Goal: Contribute content: Contribute content

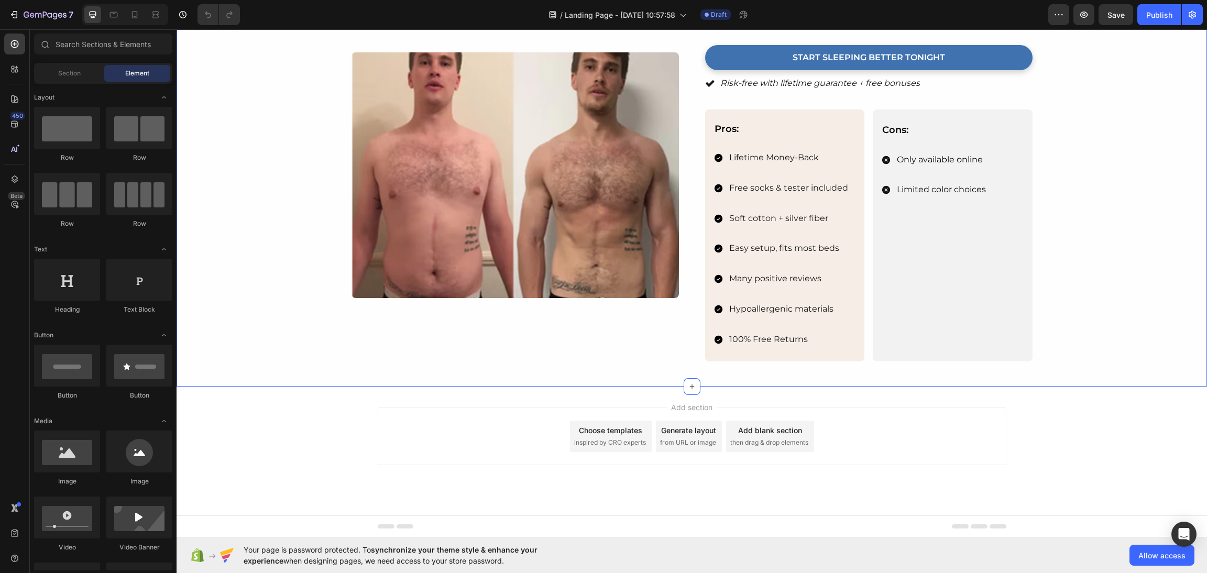
scroll to position [1663, 0]
click at [821, 391] on div "Add section Choose templates inspired by CRO experts Generate layout from URL o…" at bounding box center [692, 451] width 1030 height 129
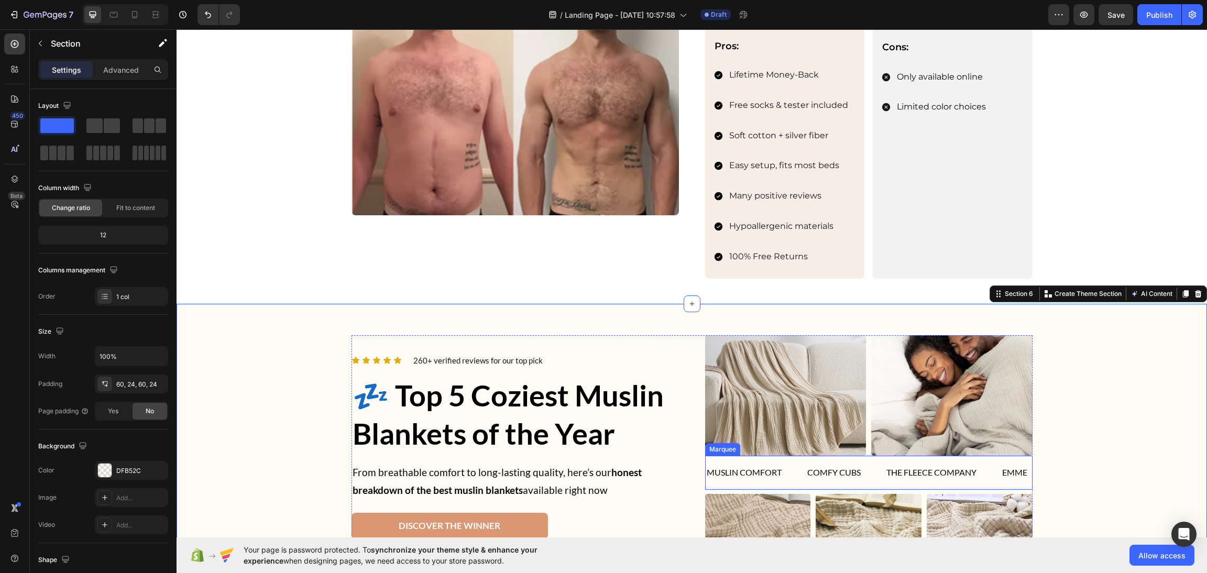
scroll to position [1885, 0]
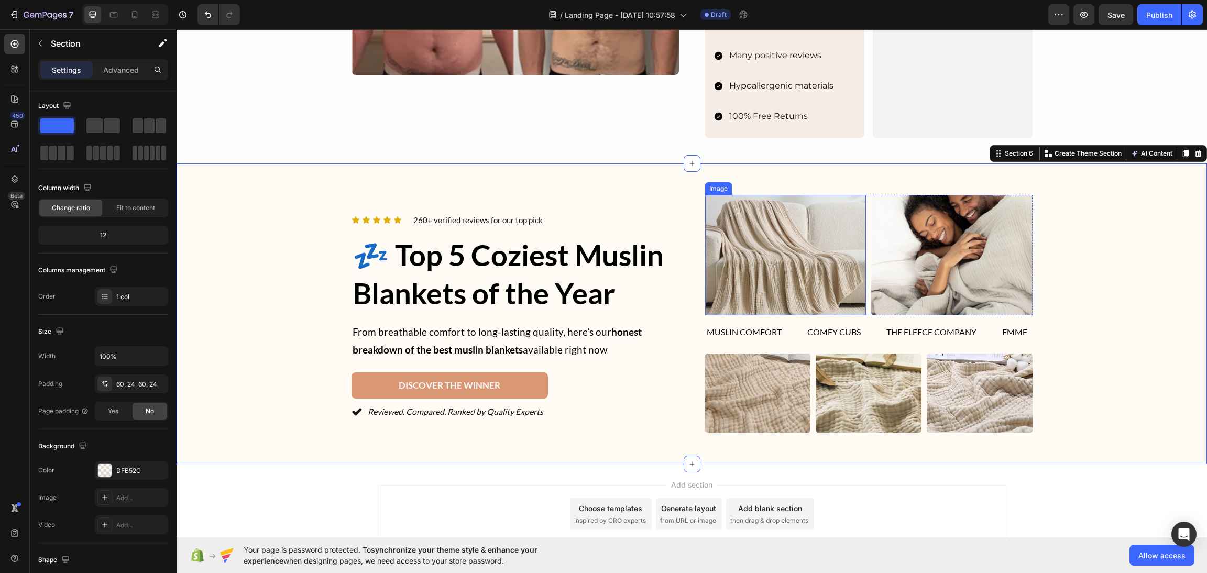
click at [747, 214] on img at bounding box center [785, 255] width 161 height 121
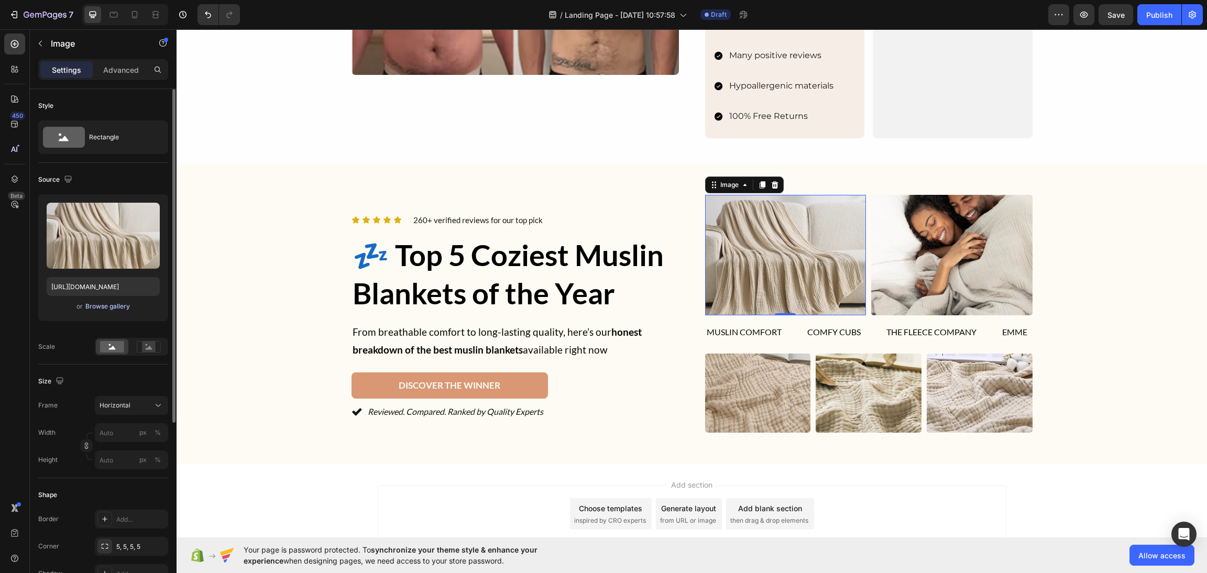
click at [96, 308] on div "Browse gallery" at bounding box center [107, 306] width 45 height 9
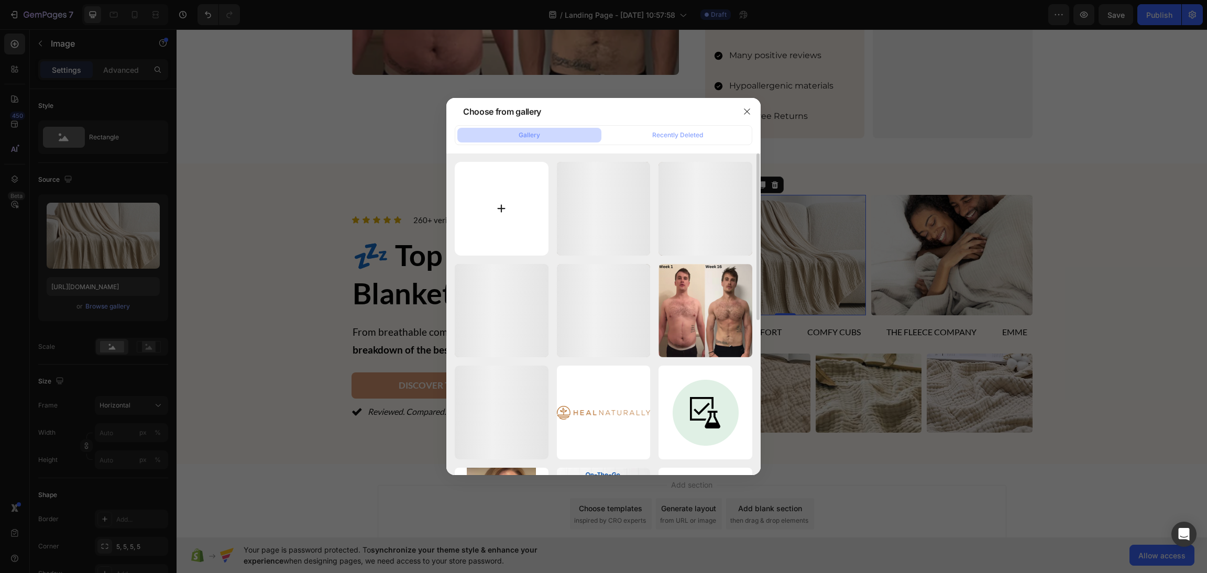
click at [518, 191] on input "file" at bounding box center [502, 209] width 94 height 94
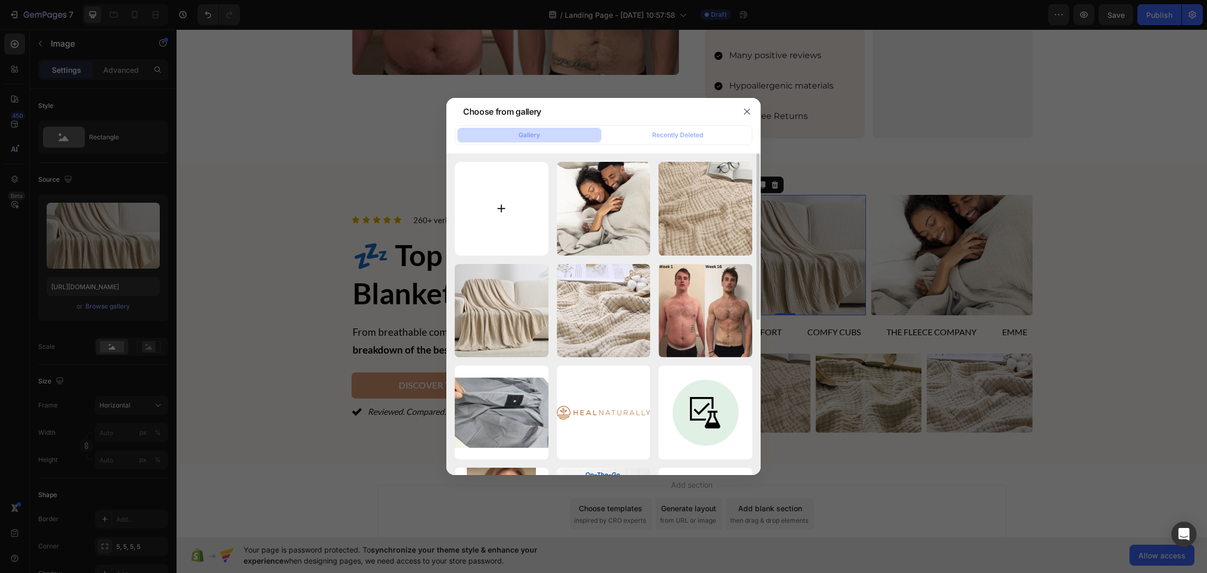
type input "C:\fakepath\images (77).svg"
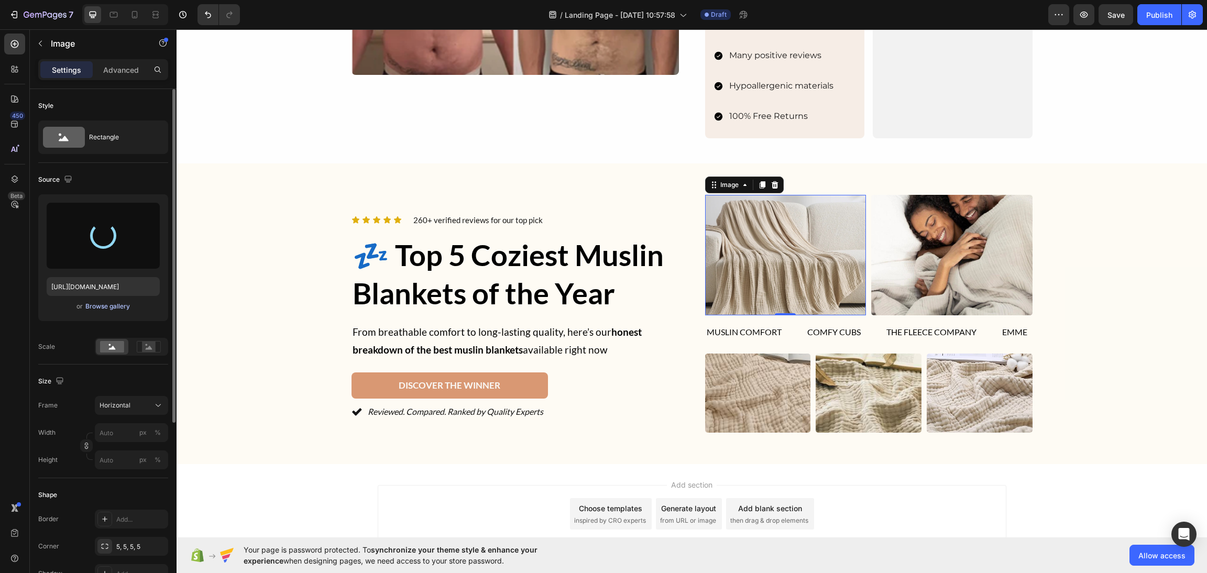
click at [112, 305] on div "Browse gallery" at bounding box center [107, 306] width 45 height 9
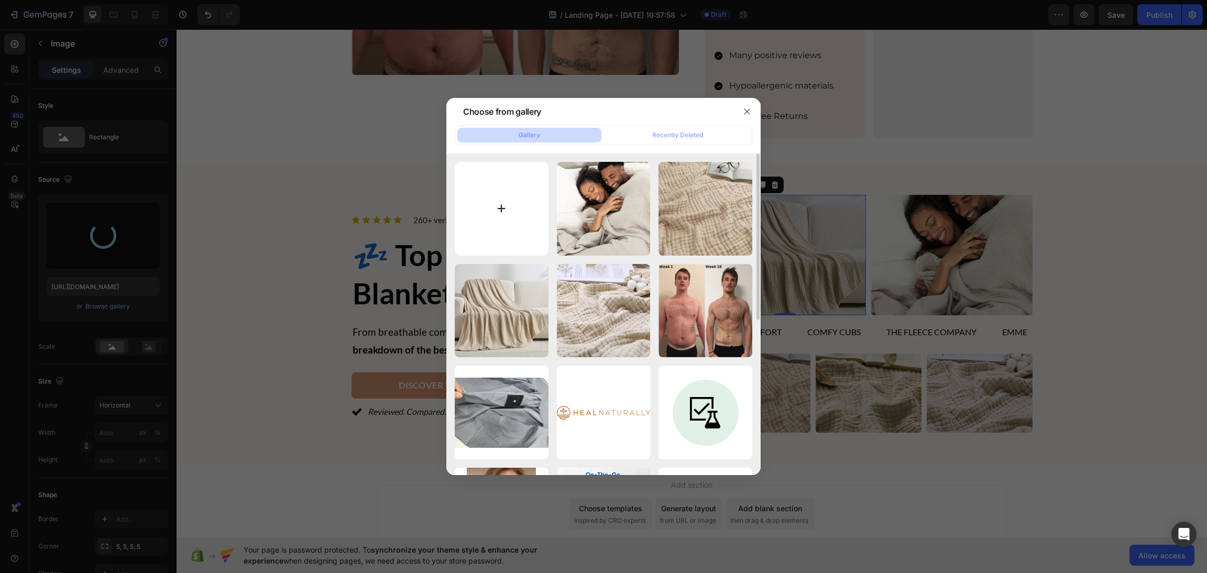
click at [467, 199] on input "file" at bounding box center [502, 209] width 94 height 94
type input "[URL][DOMAIN_NAME]"
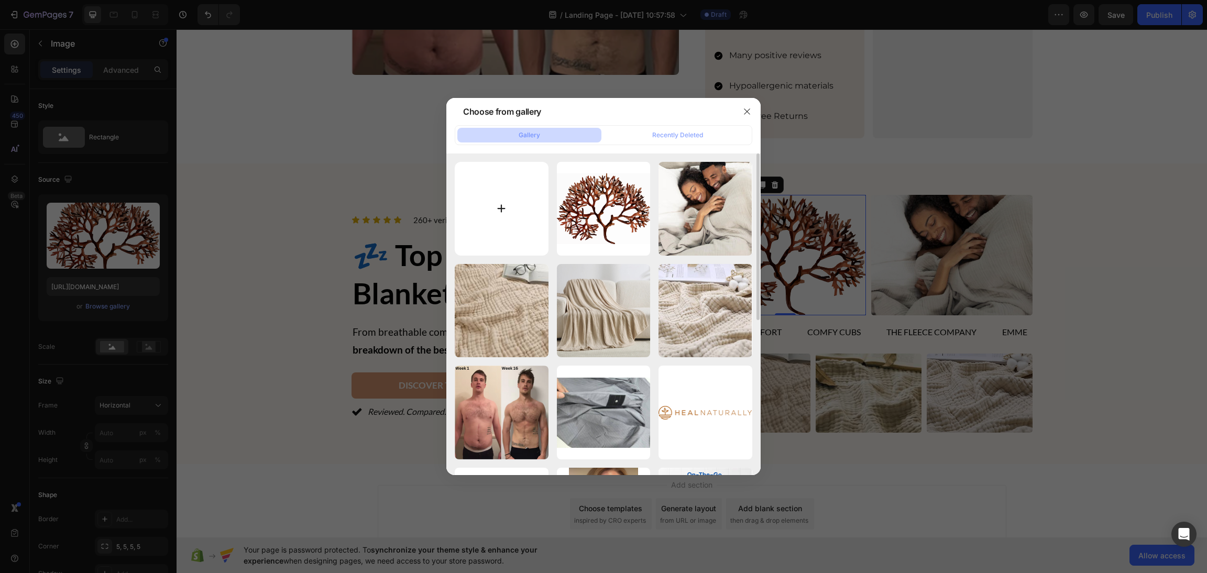
type input "C:\fakepath\ASWNEWNEW2_1_1.jpg"
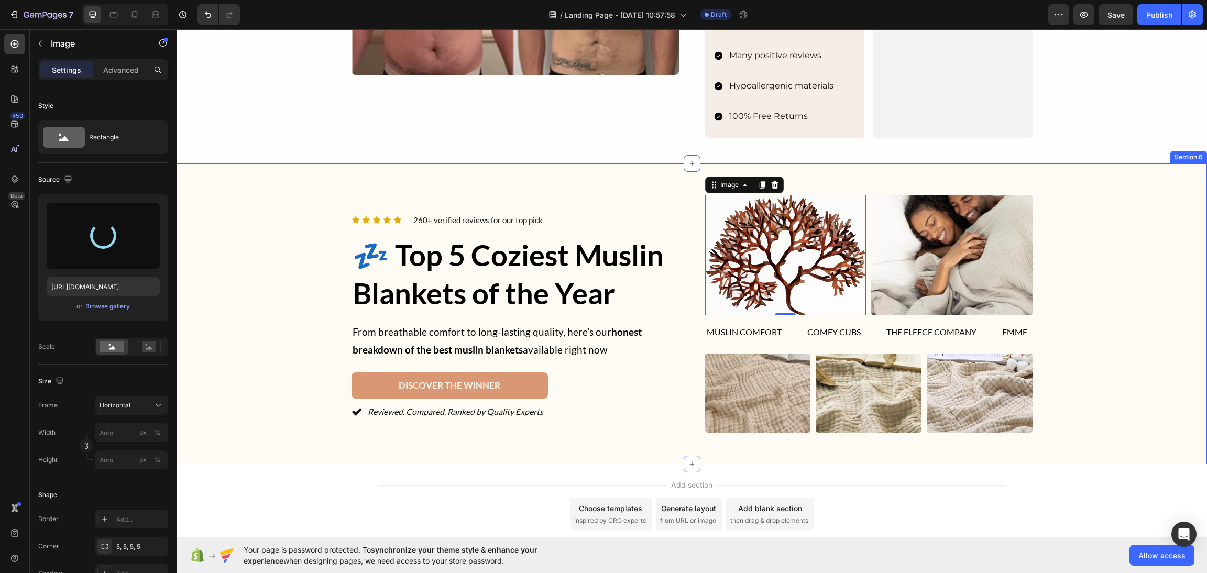
type input "[URL][DOMAIN_NAME]"
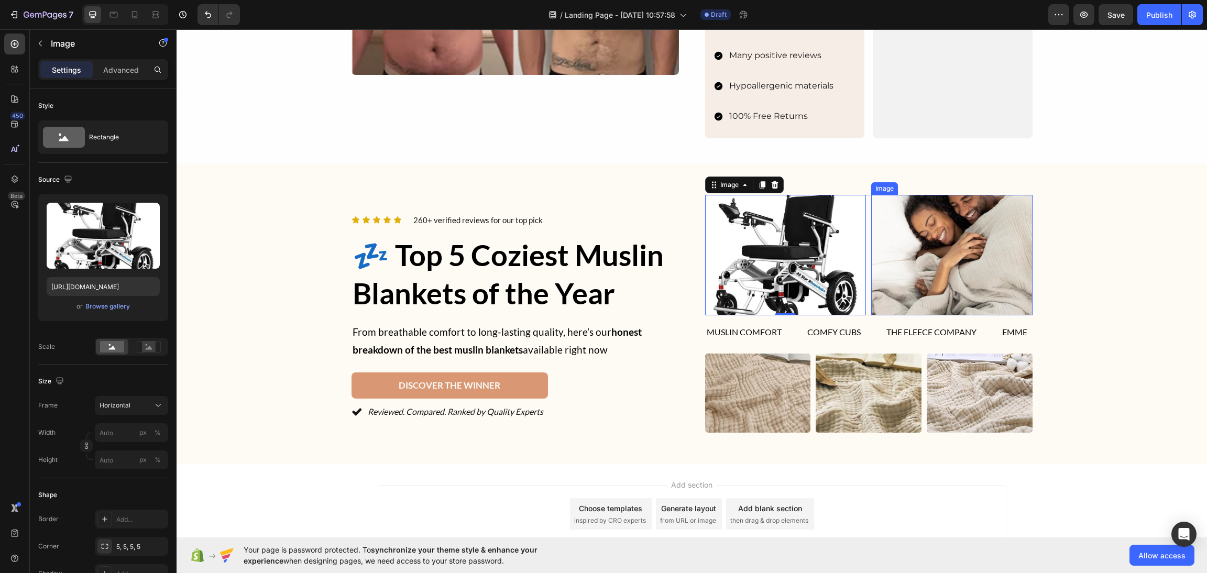
click at [982, 236] on img at bounding box center [951, 255] width 161 height 121
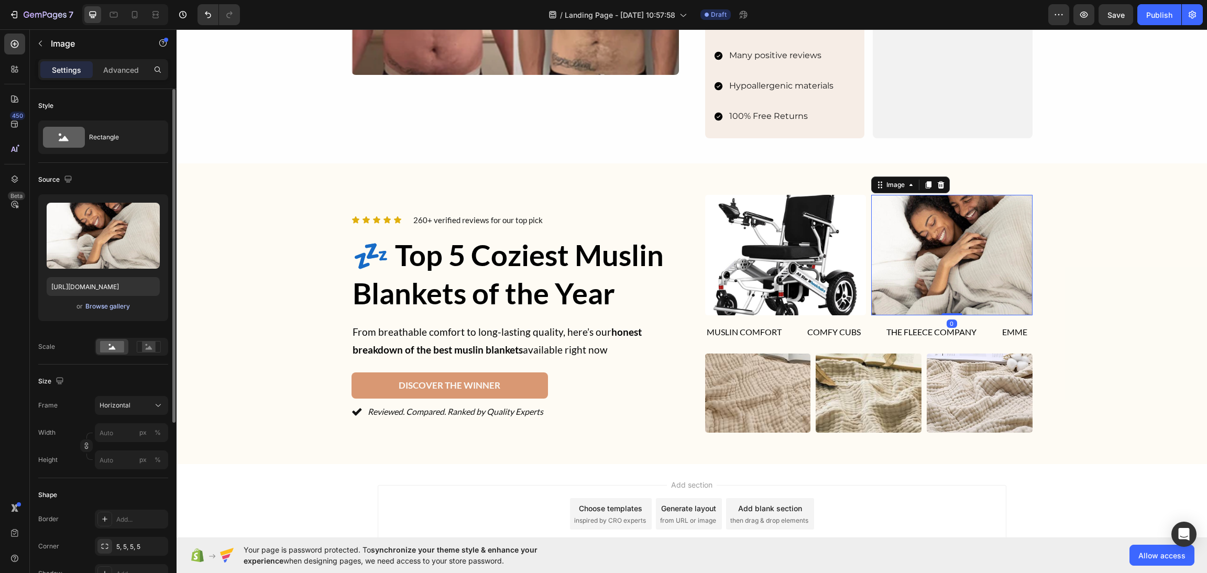
click at [120, 308] on div "Browse gallery" at bounding box center [107, 306] width 45 height 9
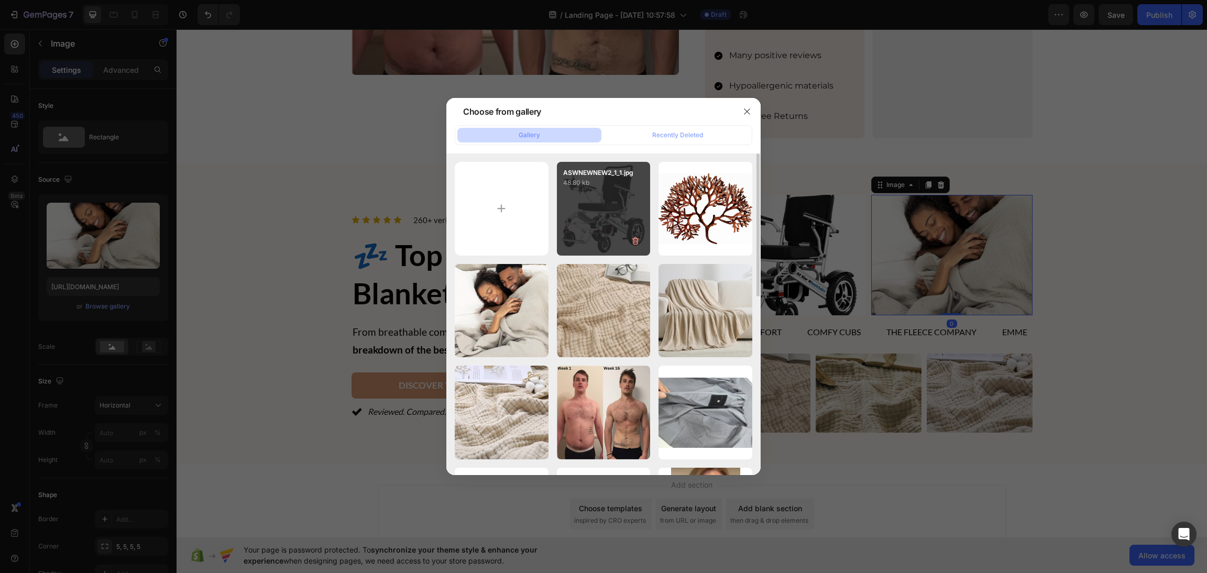
click at [566, 206] on div "ASWNEWNEW2_1_1.jpg 48.80 kb" at bounding box center [604, 209] width 94 height 94
type input "[URL][DOMAIN_NAME]"
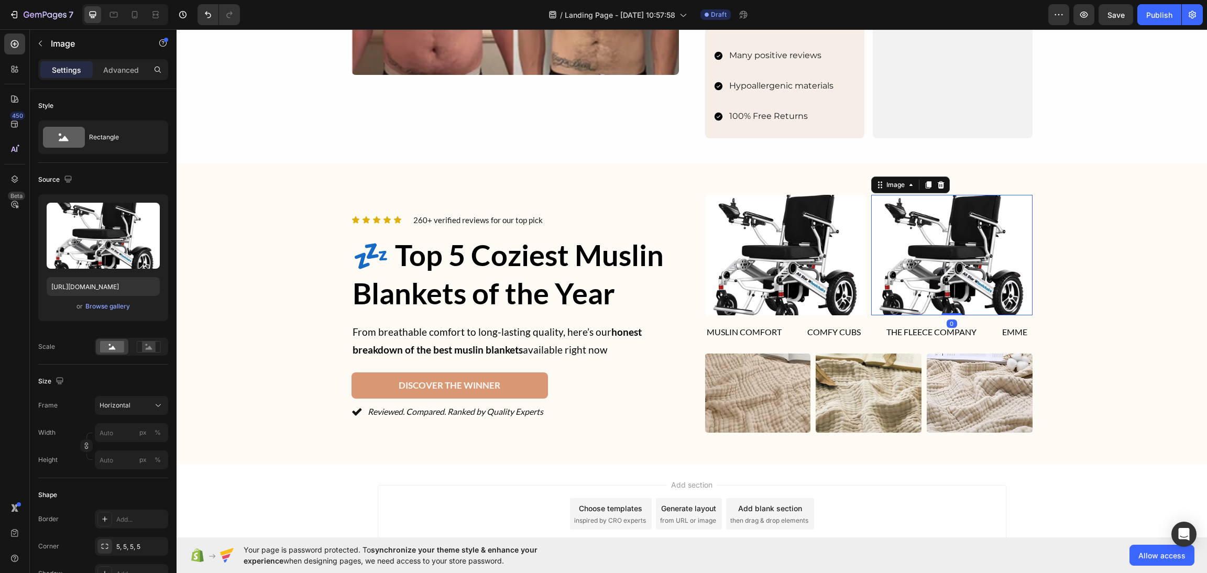
click at [769, 400] on img at bounding box center [758, 393] width 106 height 79
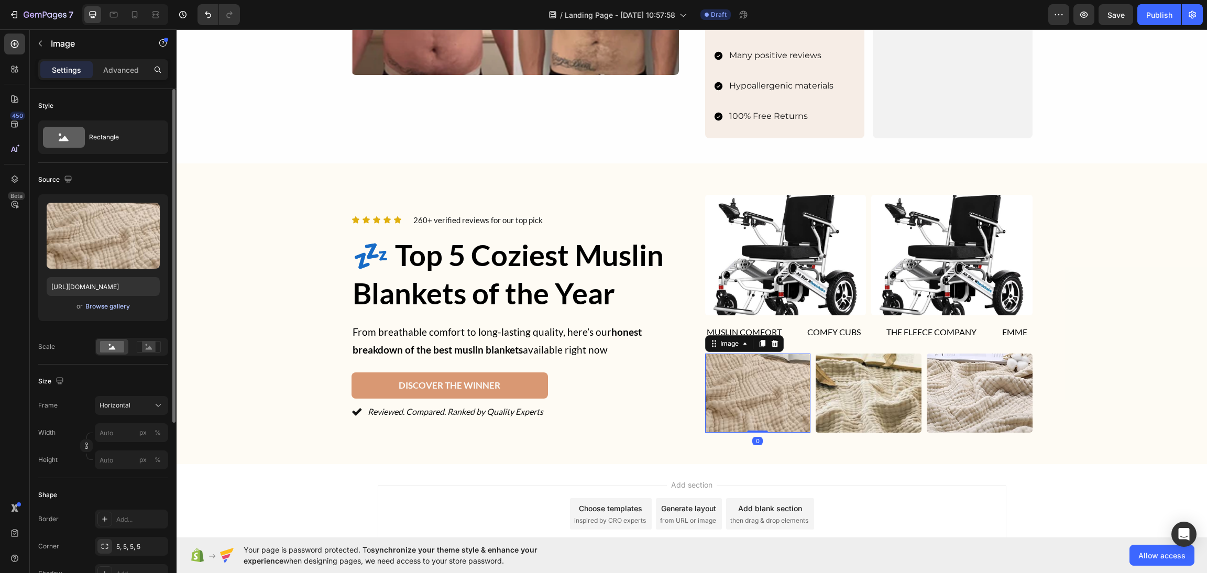
click at [107, 304] on div "Browse gallery" at bounding box center [107, 306] width 45 height 9
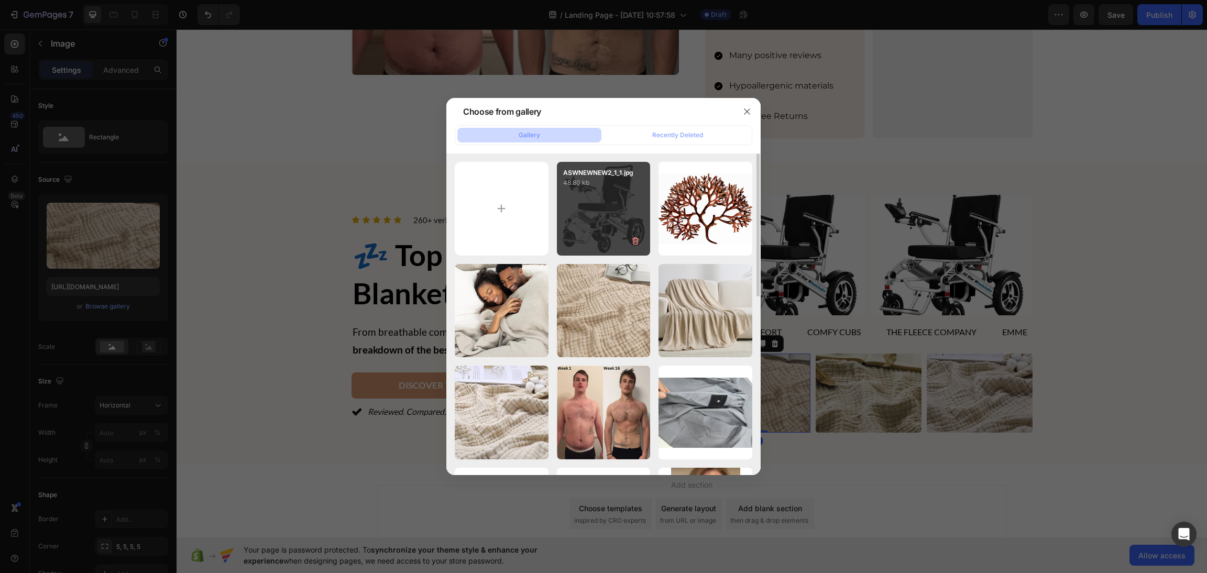
click at [600, 173] on p "ASWNEWNEW2_1_1.jpg" at bounding box center [603, 172] width 81 height 9
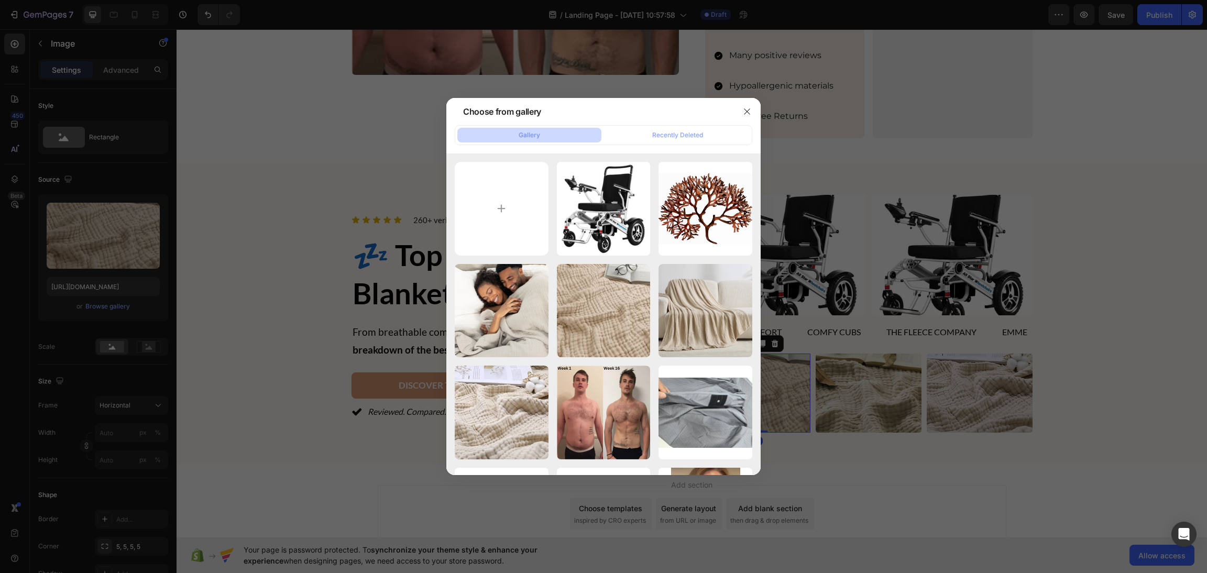
type input "[URL][DOMAIN_NAME]"
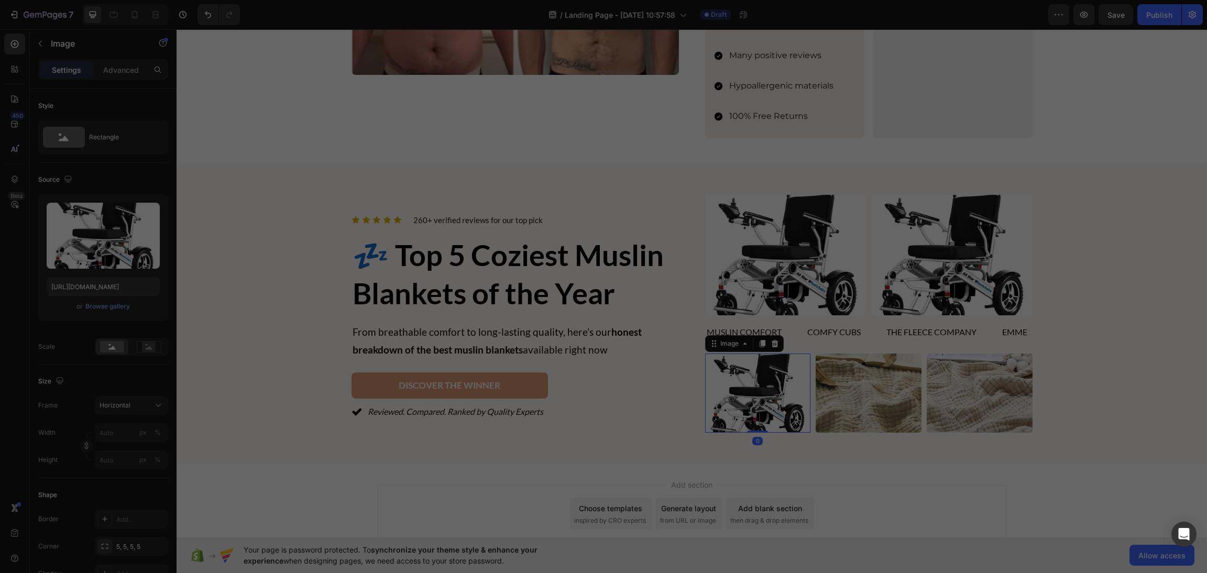
click at [860, 394] on img at bounding box center [869, 393] width 106 height 79
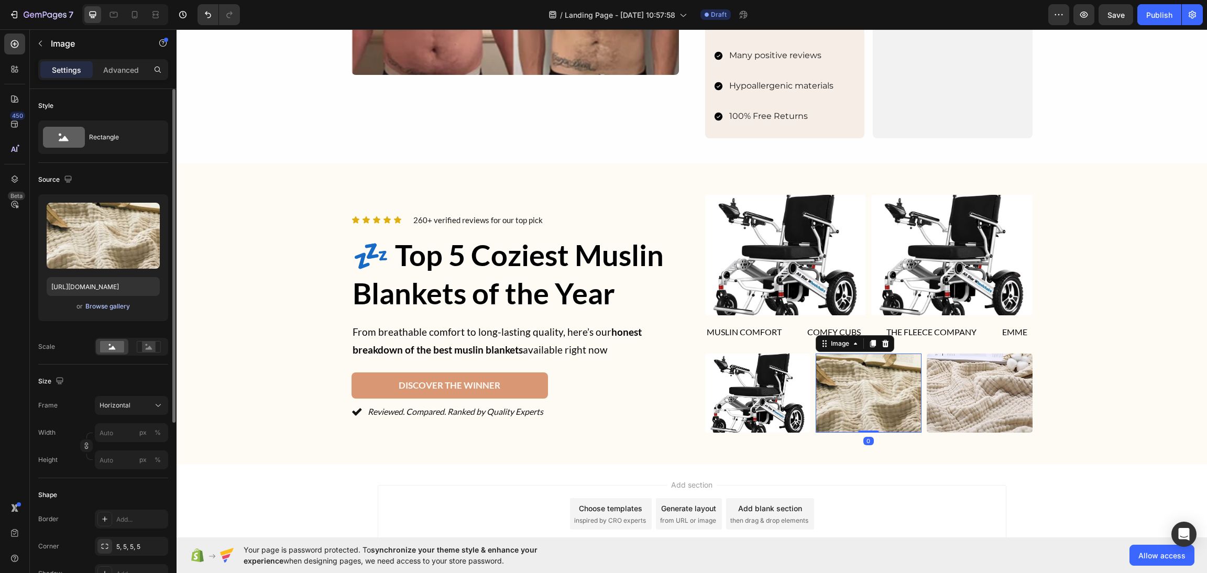
click at [103, 311] on div "Browse gallery" at bounding box center [107, 306] width 45 height 9
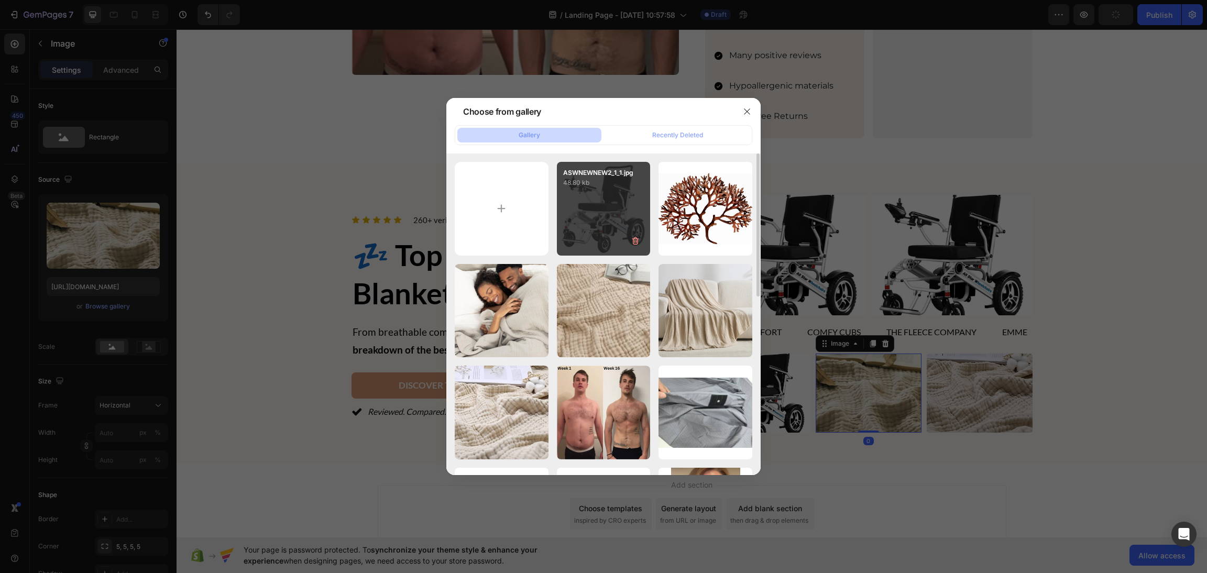
click at [599, 217] on div "ASWNEWNEW2_1_1.jpg 48.80 kb" at bounding box center [604, 209] width 94 height 94
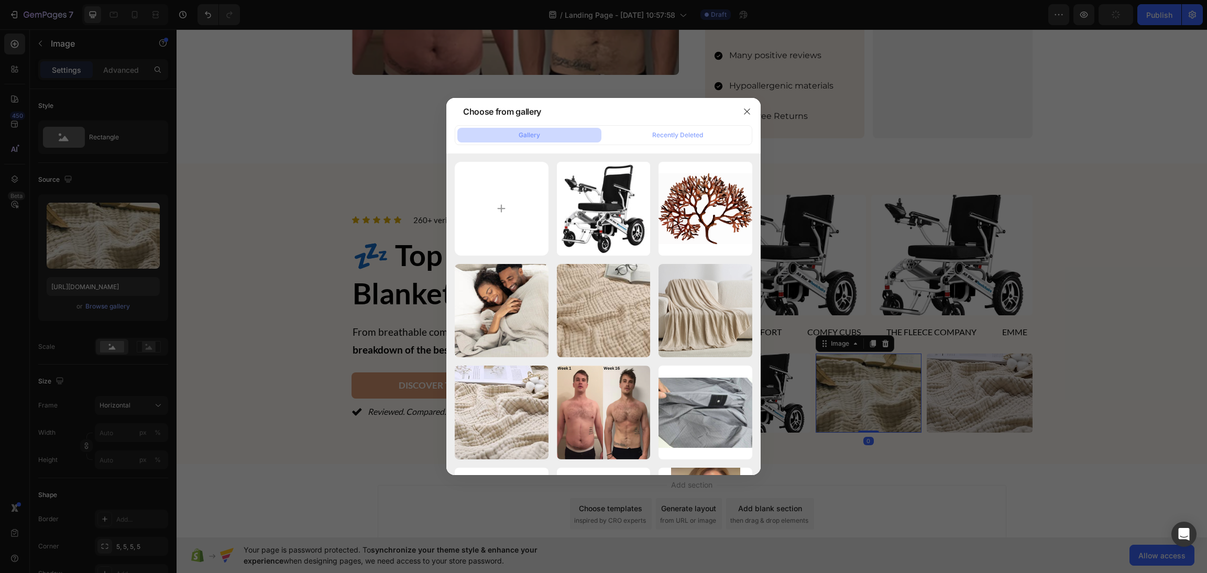
type input "[URL][DOMAIN_NAME]"
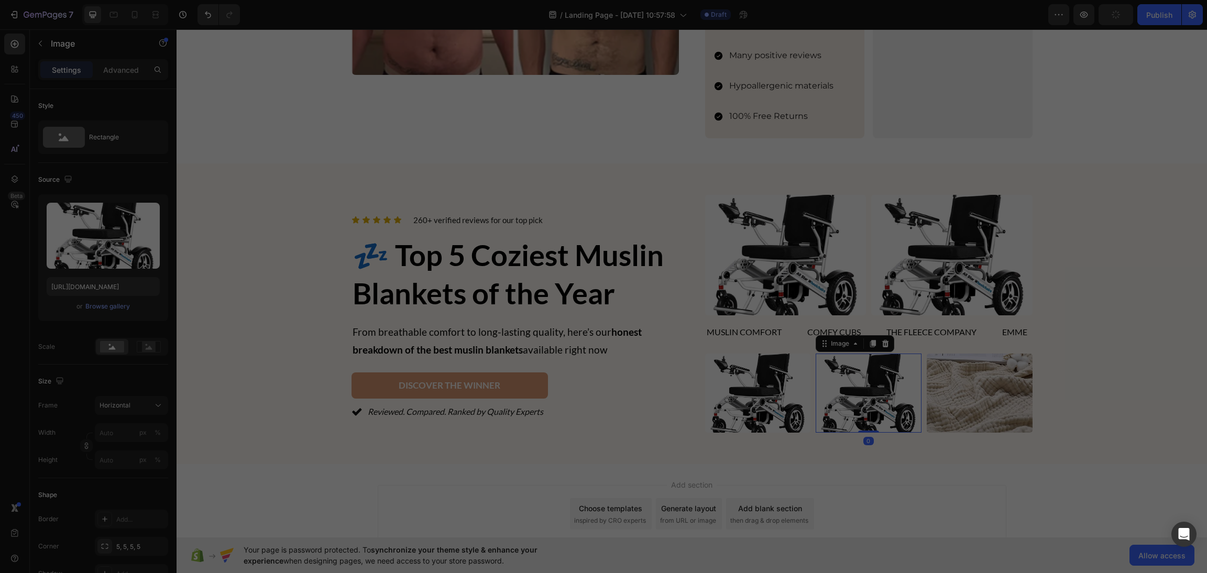
click at [938, 399] on img at bounding box center [980, 393] width 106 height 79
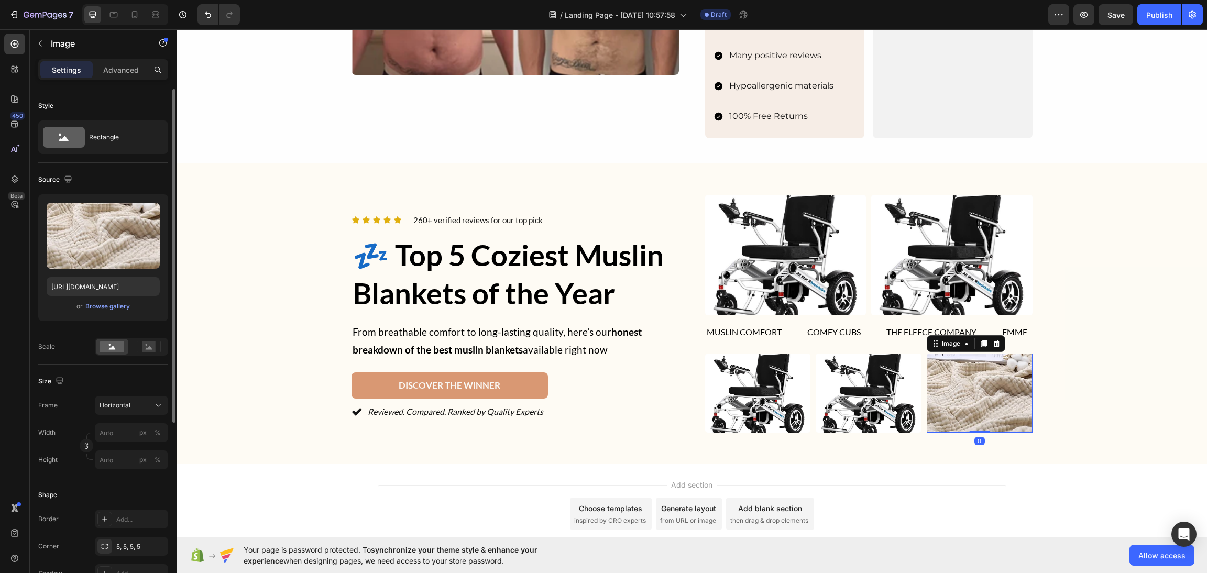
click at [96, 299] on div "Upload Image [URL][DOMAIN_NAME] or Browse gallery" at bounding box center [103, 257] width 130 height 127
click at [98, 300] on div "Upload Image [URL][DOMAIN_NAME] or Browse gallery" at bounding box center [103, 257] width 130 height 127
click at [98, 300] on div "or Browse gallery" at bounding box center [103, 306] width 113 height 13
click at [105, 304] on div "Browse gallery" at bounding box center [107, 306] width 45 height 9
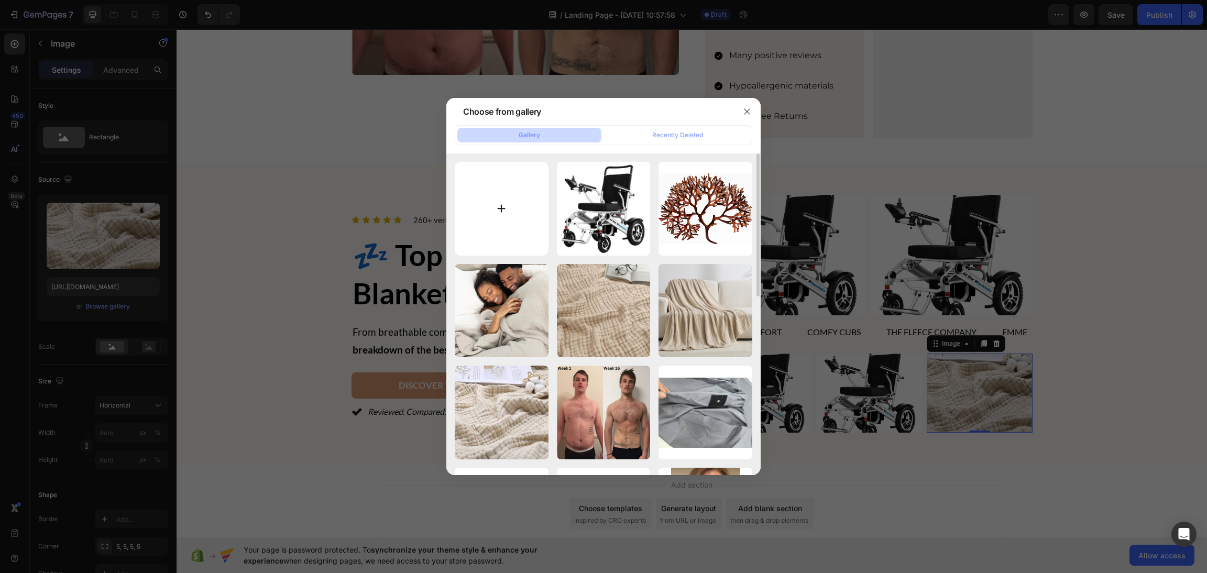
click at [544, 201] on input "file" at bounding box center [502, 209] width 94 height 94
click at [0, 0] on div "ASWNEWNEW2_1_1.jpg 48.80 kb" at bounding box center [0, 0] width 0 height 0
type input "[URL][DOMAIN_NAME]"
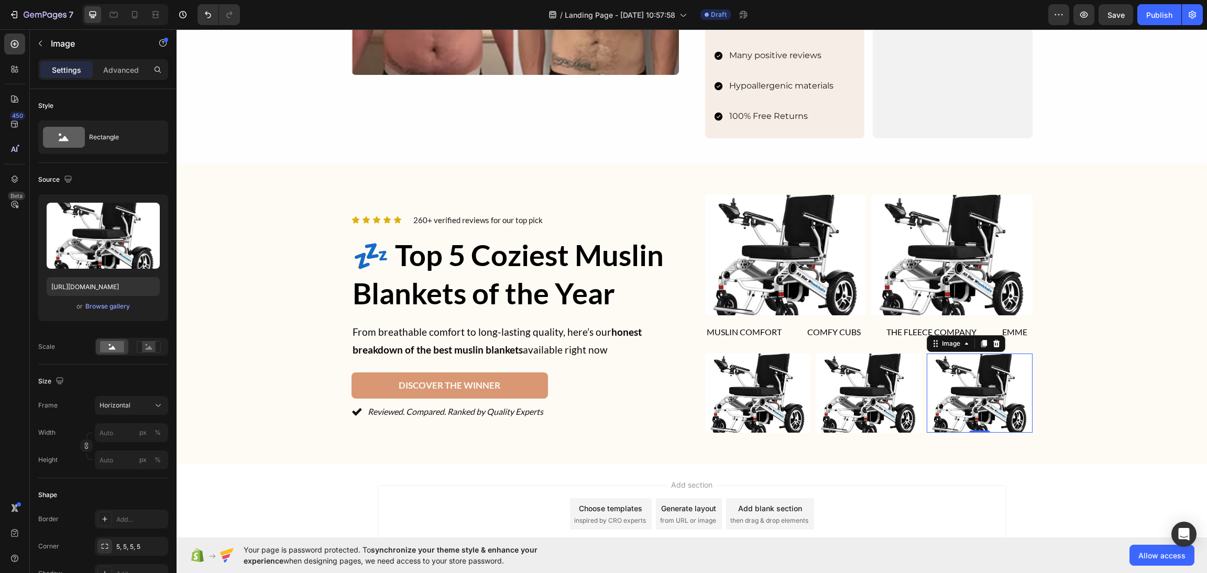
click at [1167, 259] on div "Icon Icon Icon Icon Icon Icon List 260+ verified reviews for our top pick Text …" at bounding box center [691, 314] width 1005 height 238
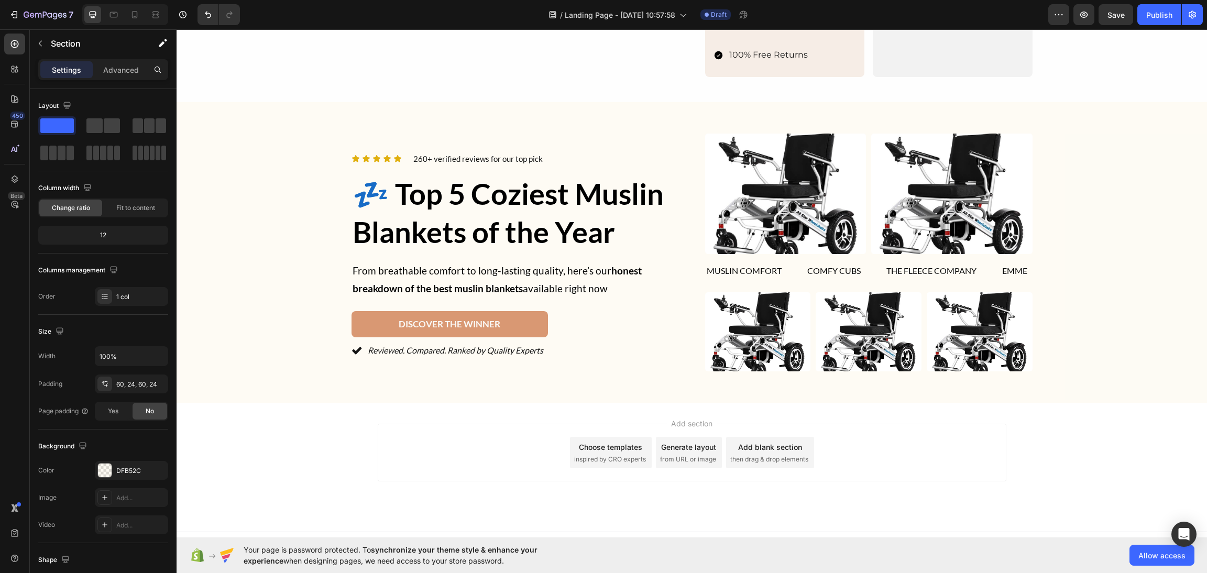
scroll to position [1964, 0]
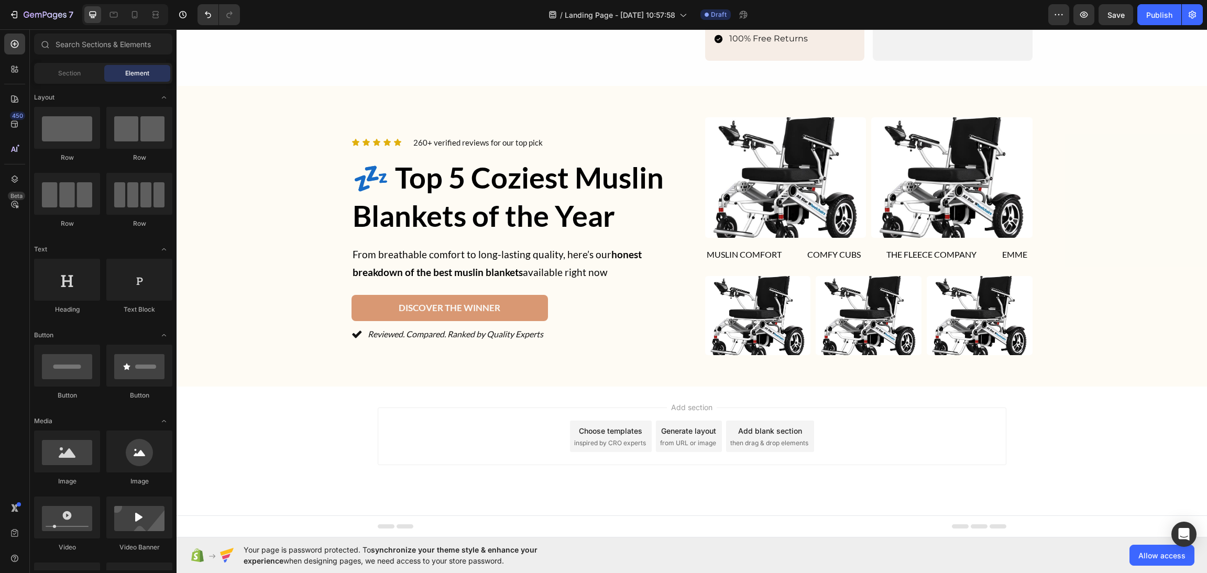
click at [1009, 434] on div "Add section Choose templates inspired by CRO experts Generate layout from URL o…" at bounding box center [692, 451] width 1030 height 129
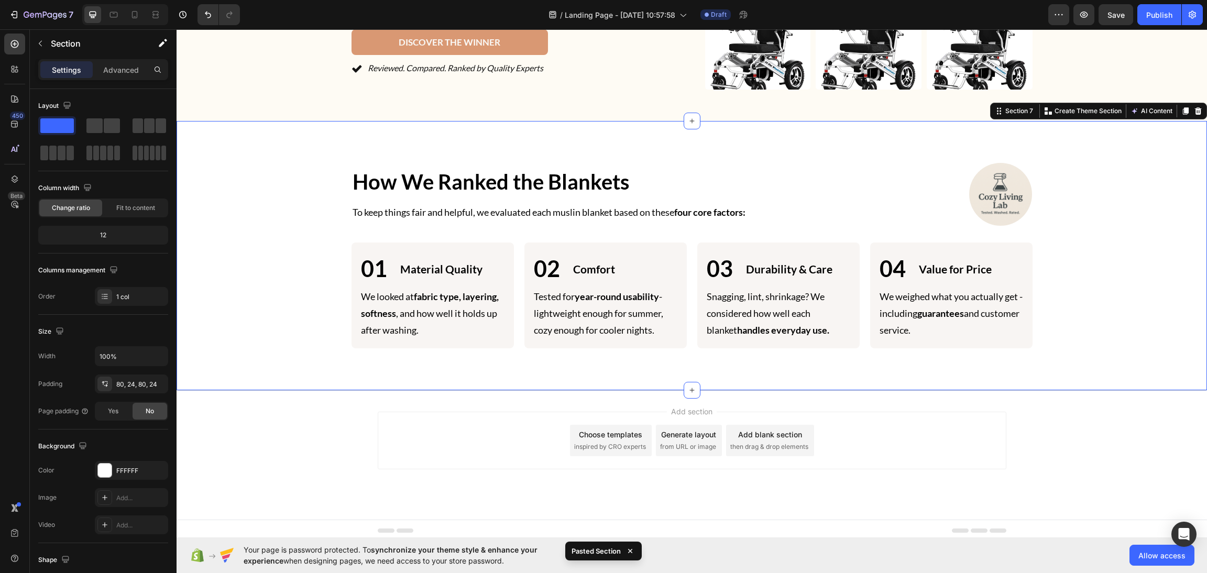
scroll to position [2234, 0]
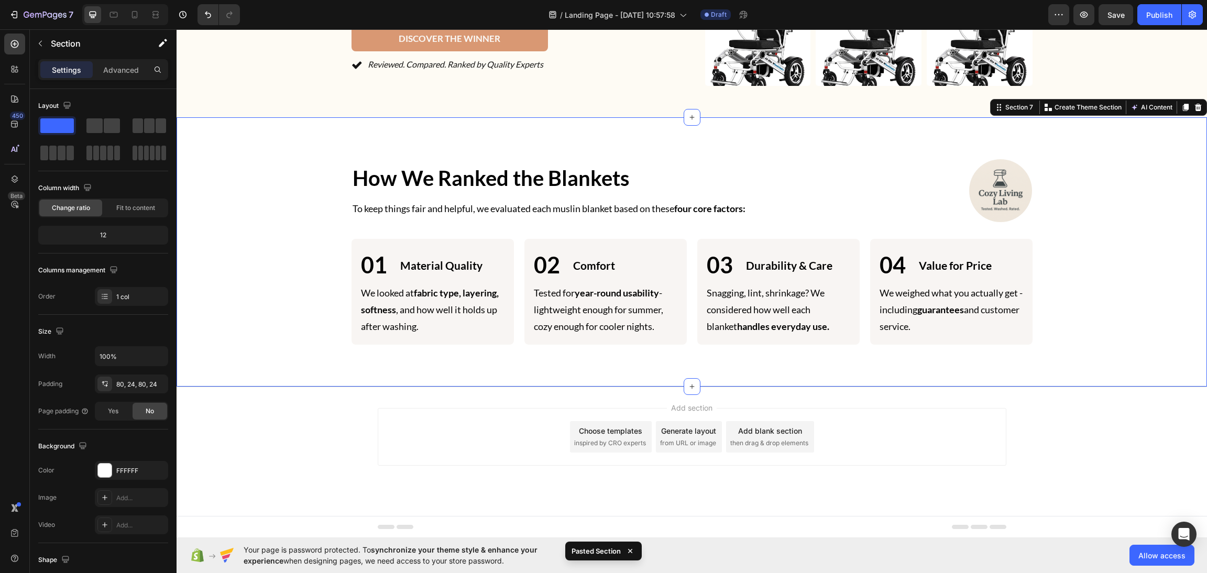
click at [993, 206] on img at bounding box center [1000, 190] width 63 height 63
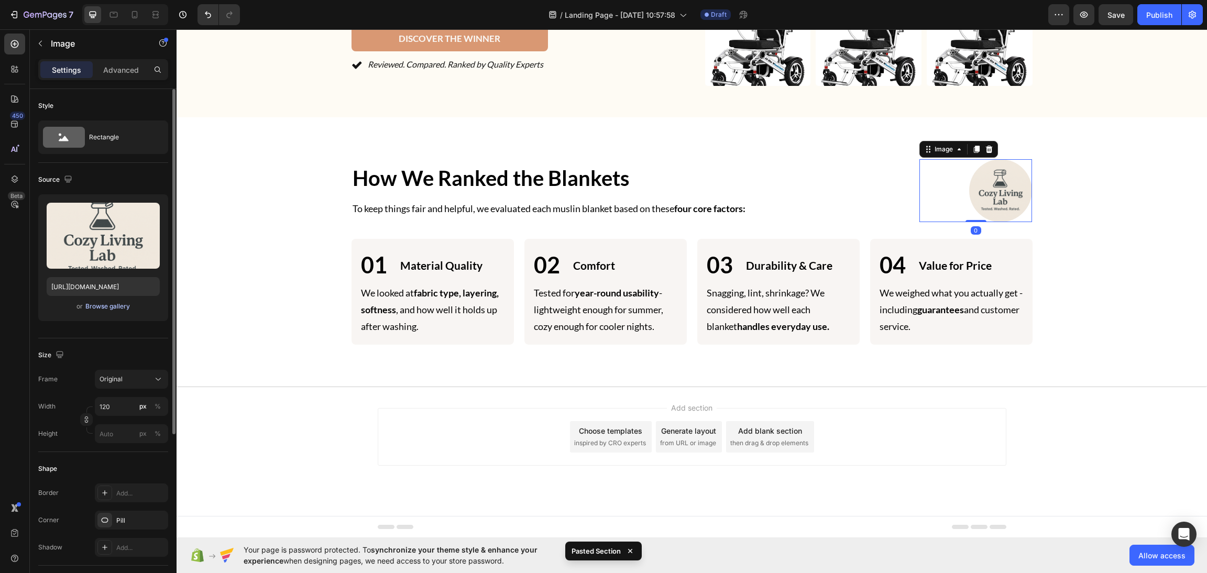
click at [100, 310] on div "Browse gallery" at bounding box center [107, 306] width 45 height 9
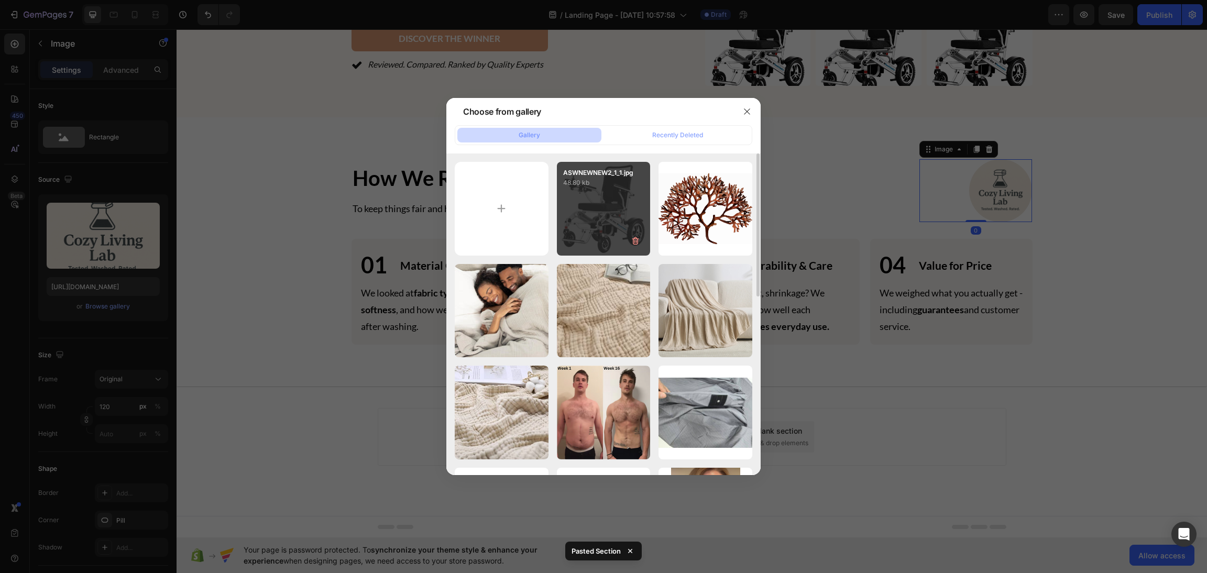
click at [636, 209] on div "ASWNEWNEW2_1_1.jpg 48.80 kb" at bounding box center [604, 209] width 94 height 94
type input "[URL][DOMAIN_NAME]"
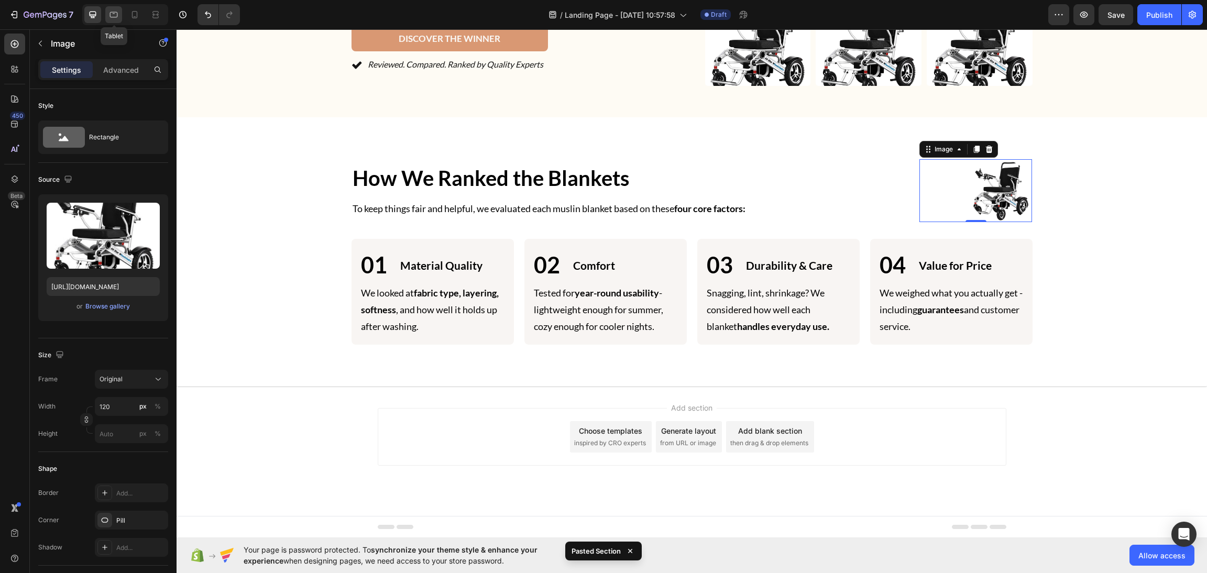
click at [116, 15] on icon at bounding box center [113, 14] width 10 height 10
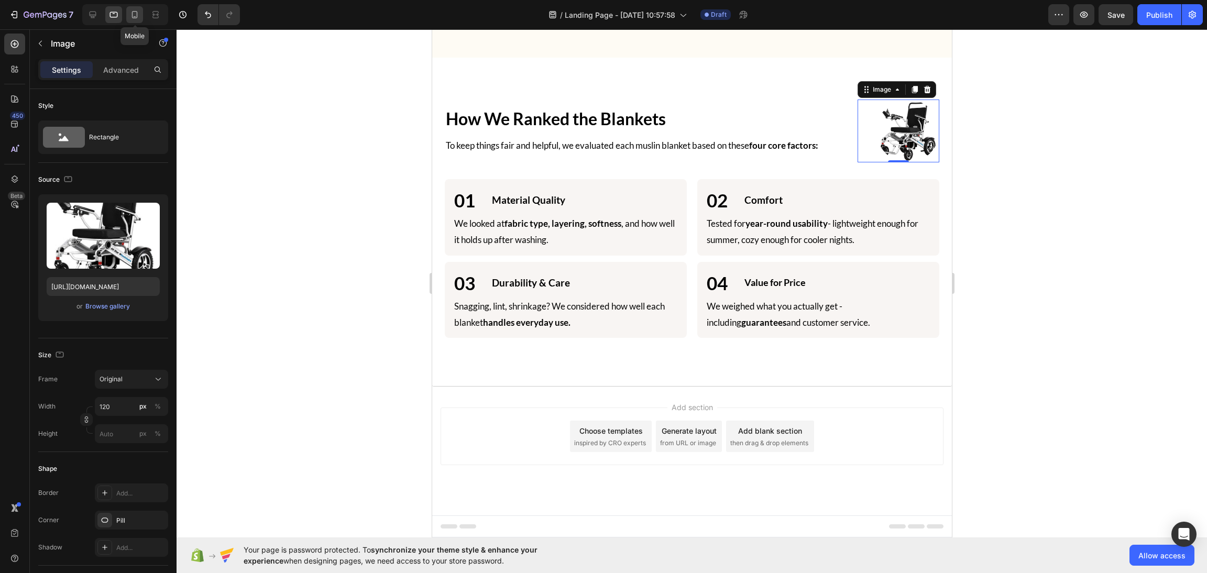
click at [133, 11] on icon at bounding box center [134, 14] width 10 height 10
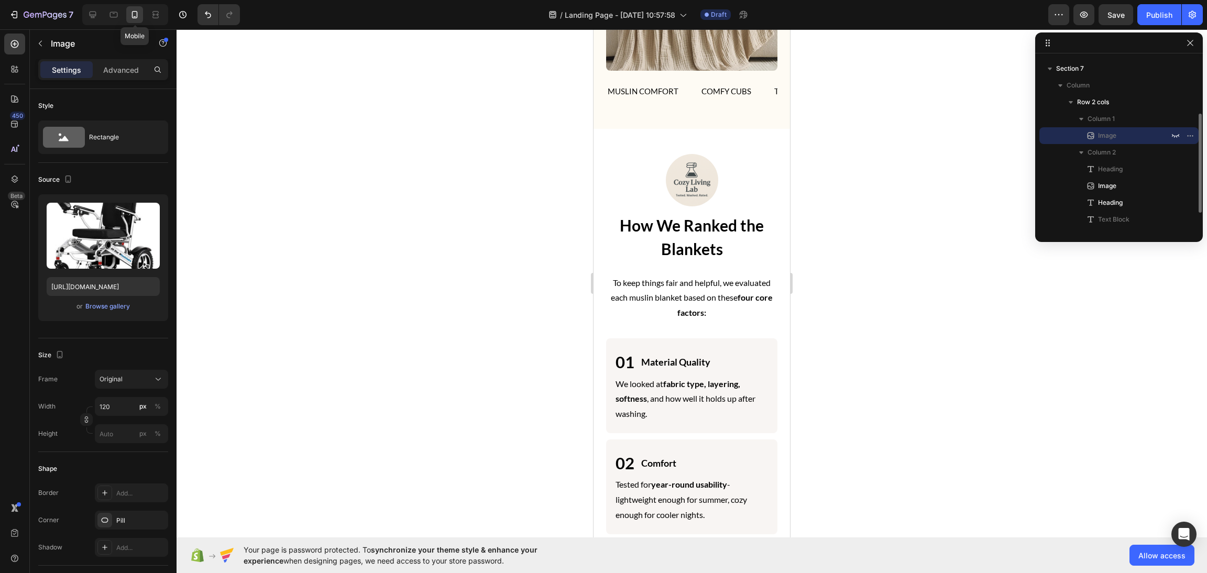
scroll to position [2318, 0]
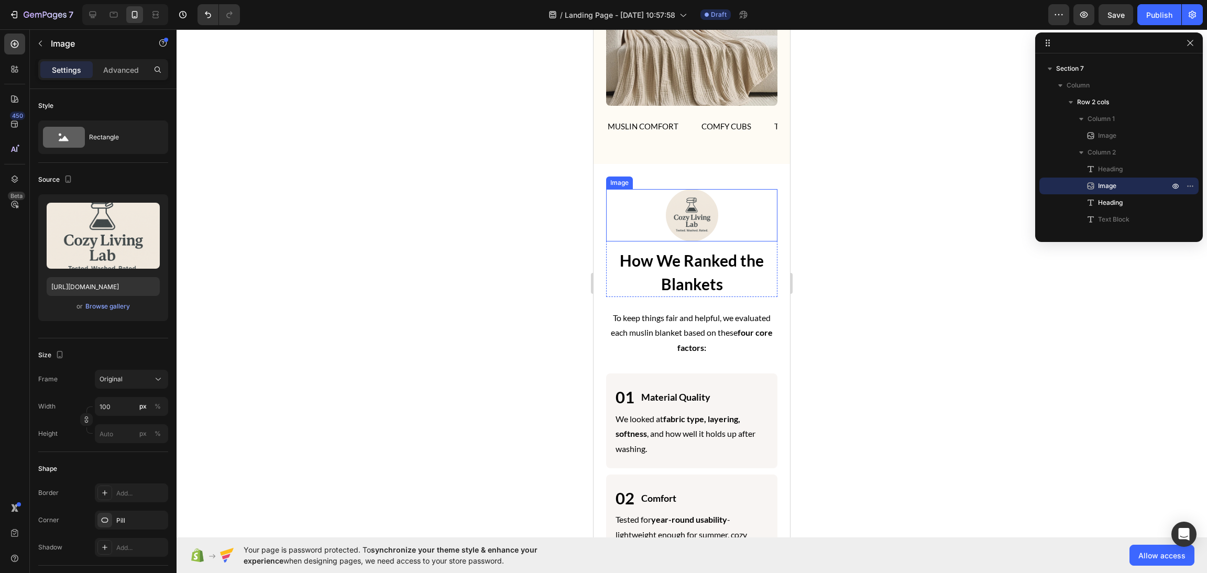
click at [709, 241] on div at bounding box center [691, 215] width 171 height 52
click at [124, 306] on div "Browse gallery" at bounding box center [107, 306] width 45 height 9
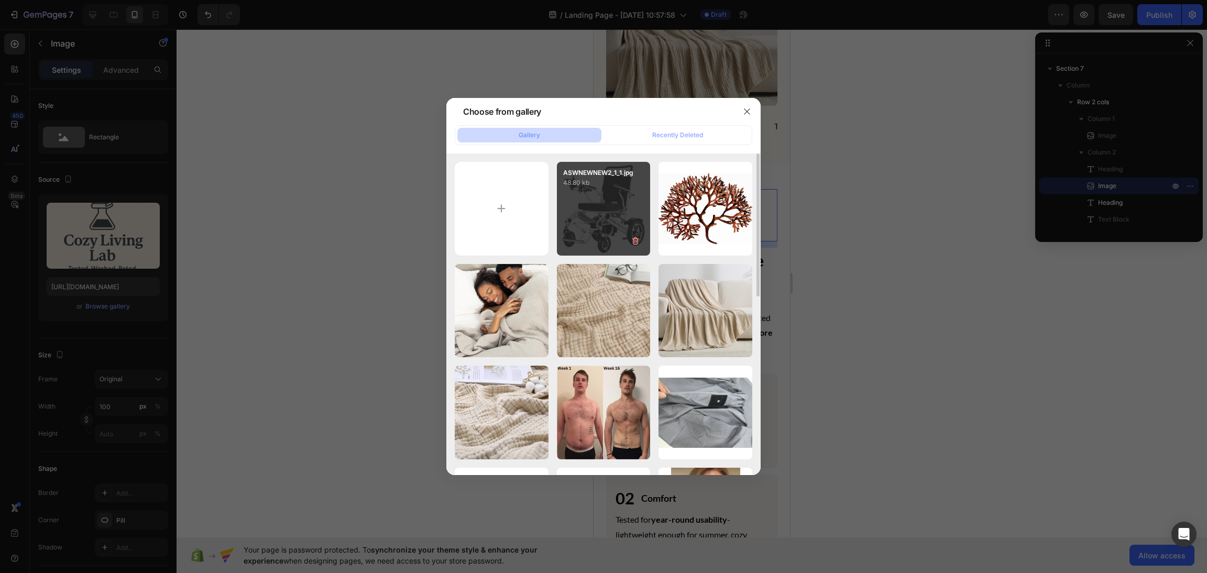
click at [612, 208] on div "ASWNEWNEW2_1_1.jpg 48.80 kb" at bounding box center [604, 209] width 94 height 94
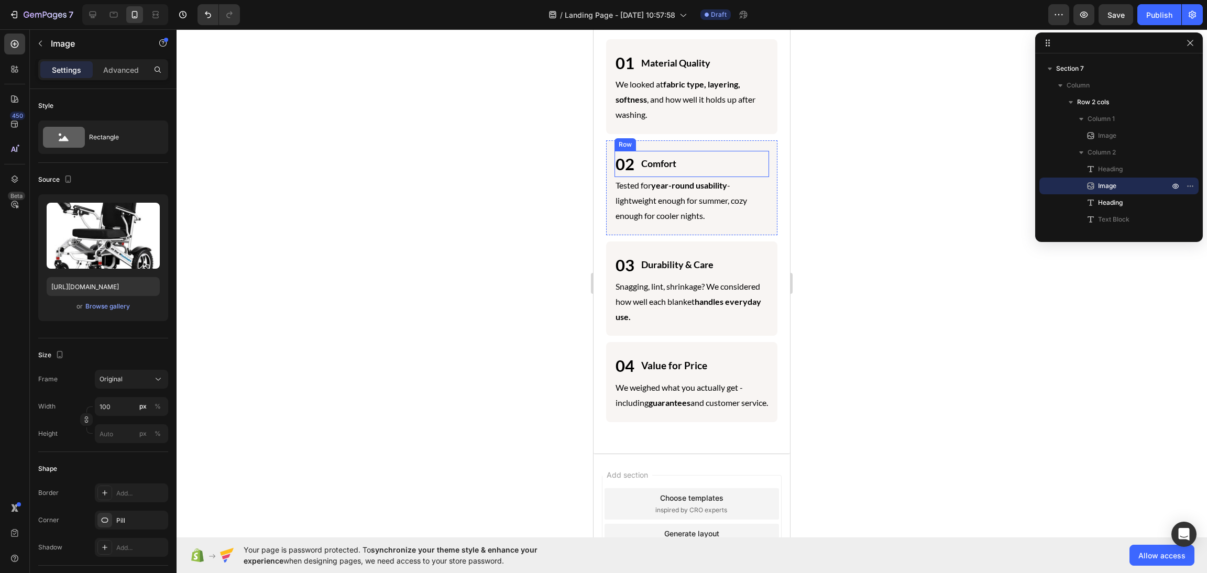
scroll to position [2771, 0]
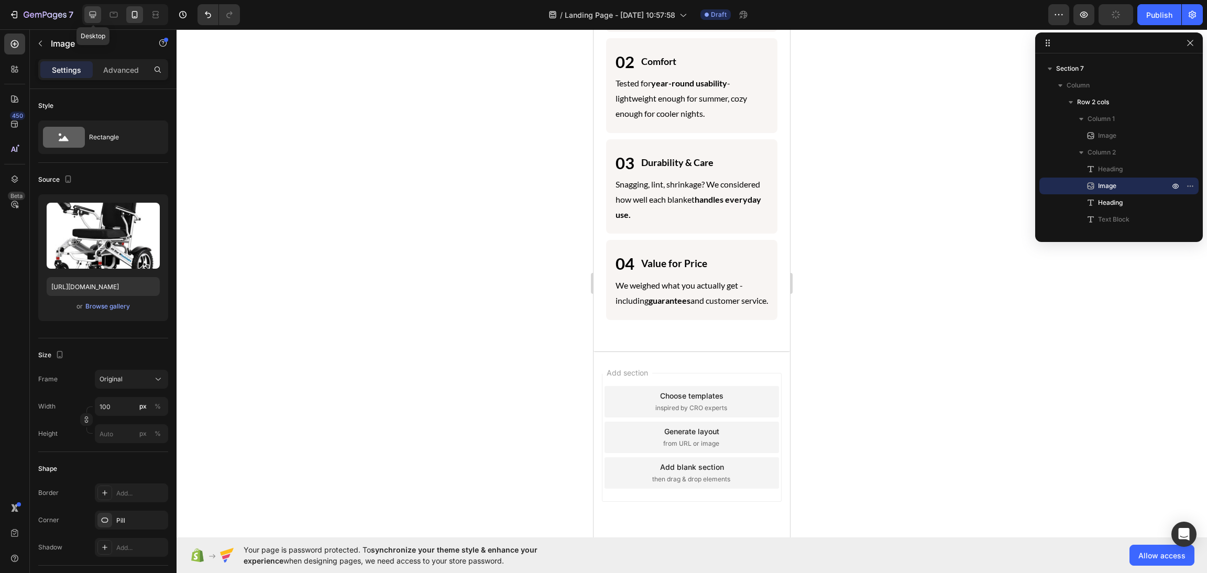
click at [93, 8] on div at bounding box center [92, 14] width 17 height 17
type input "[URL][DOMAIN_NAME]"
type input "120"
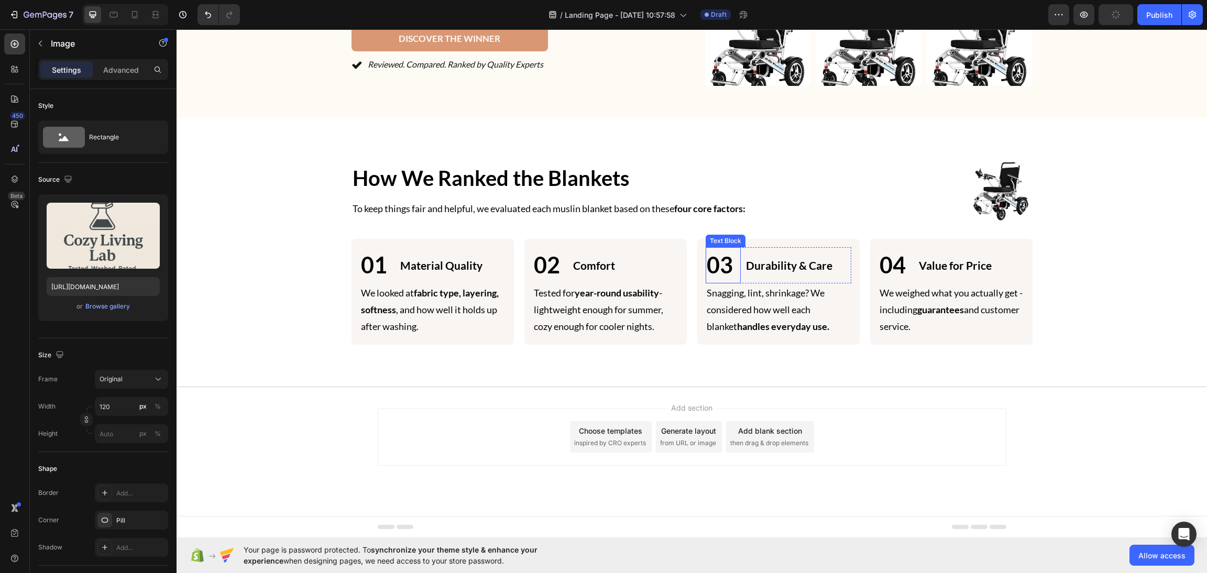
scroll to position [2150, 0]
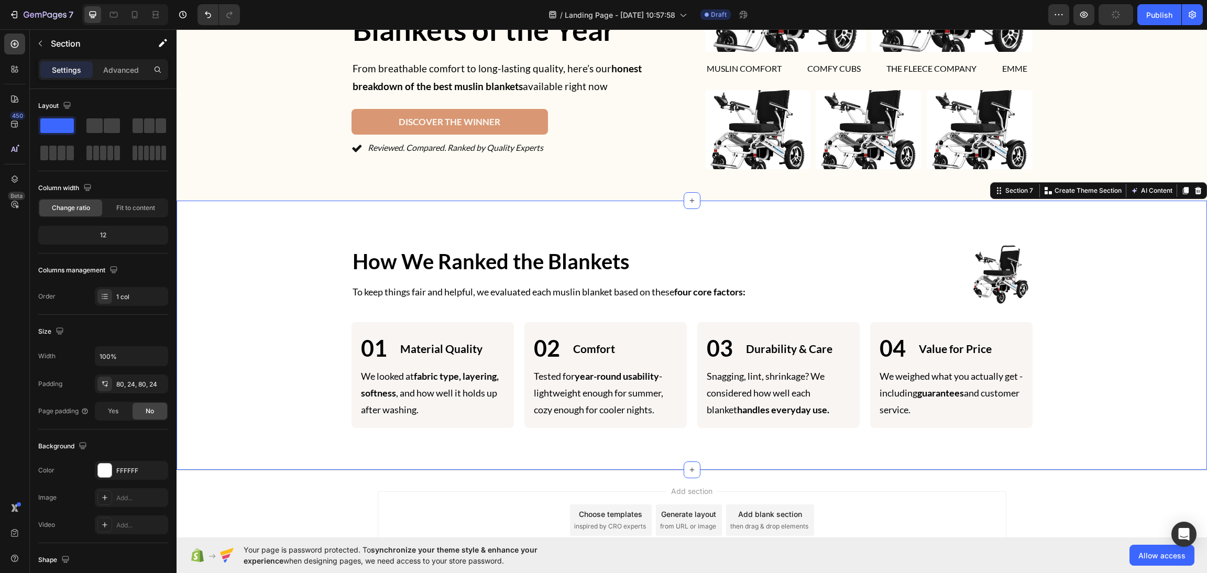
click at [286, 282] on div "Image How We Ranked the Blankets Heading Image How We Ranked the Blankets Headi…" at bounding box center [691, 335] width 1005 height 185
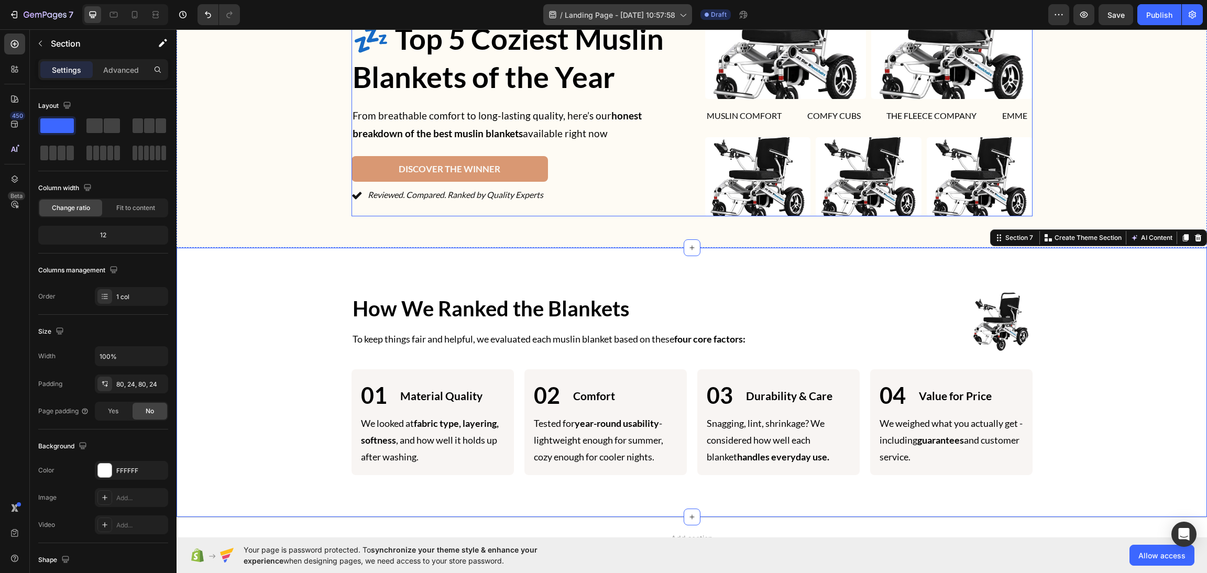
scroll to position [2155, 0]
